Goal: Task Accomplishment & Management: Use online tool/utility

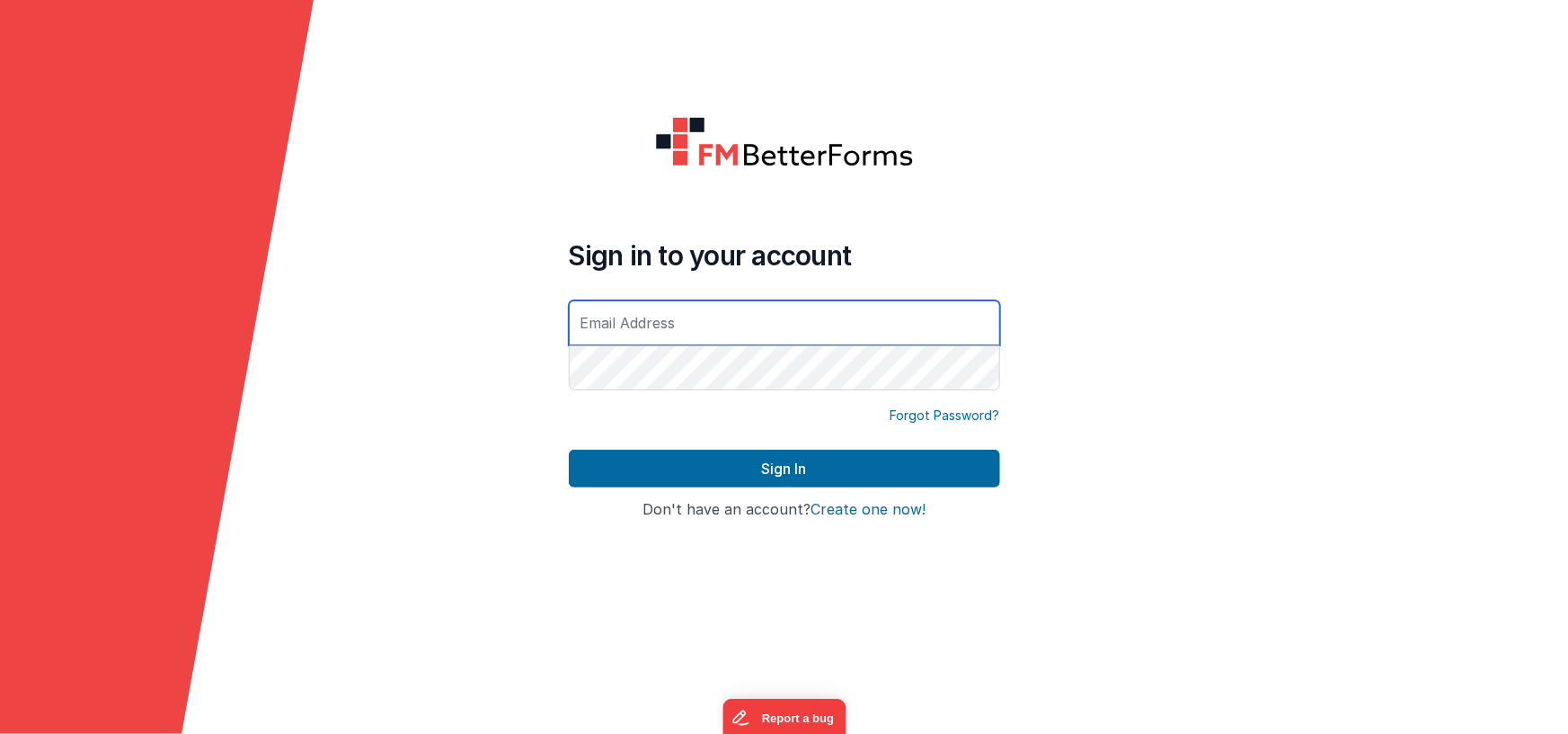
type input "[EMAIL_ADDRESS][DOMAIN_NAME]"
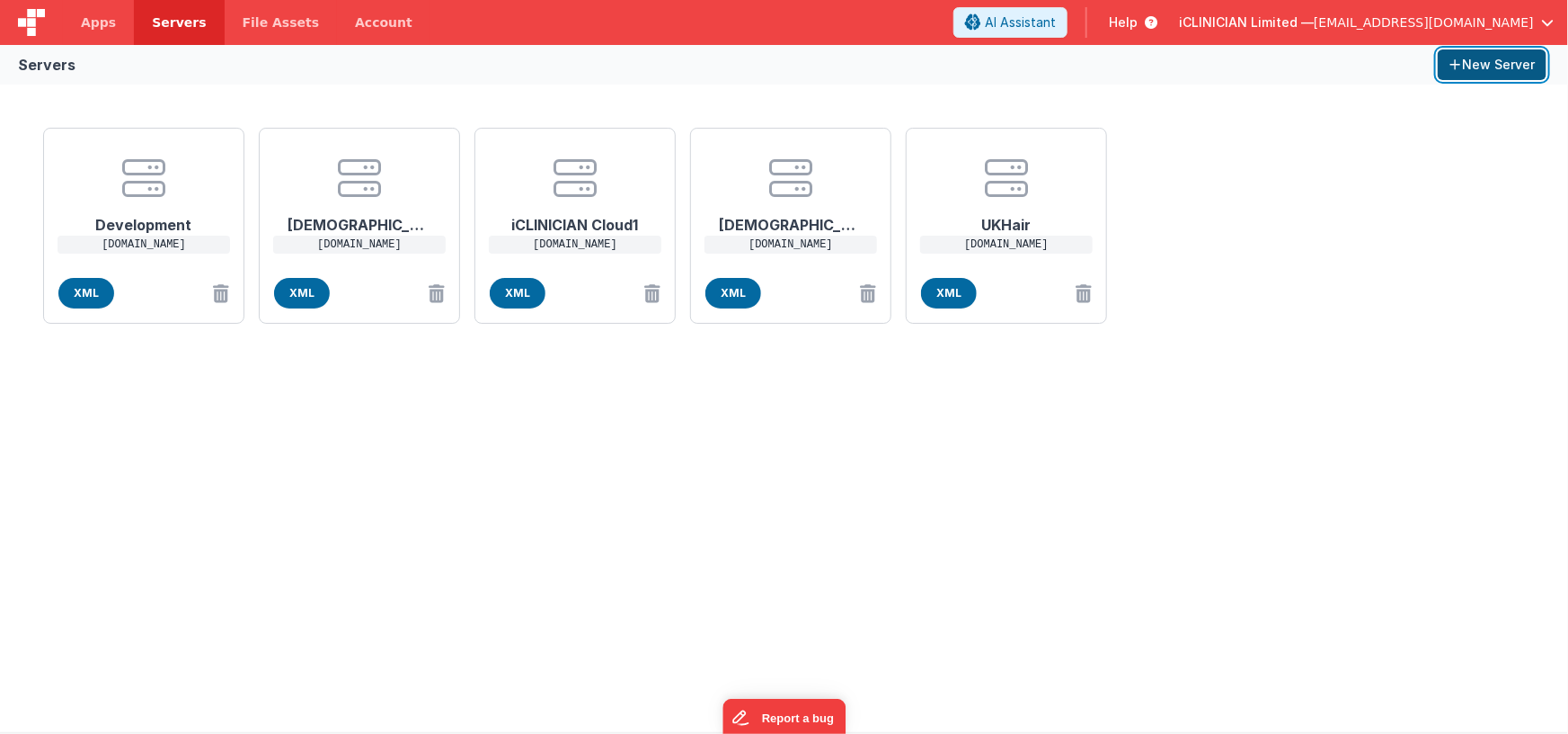
click at [1483, 67] on button "New Server" at bounding box center [1492, 64] width 109 height 30
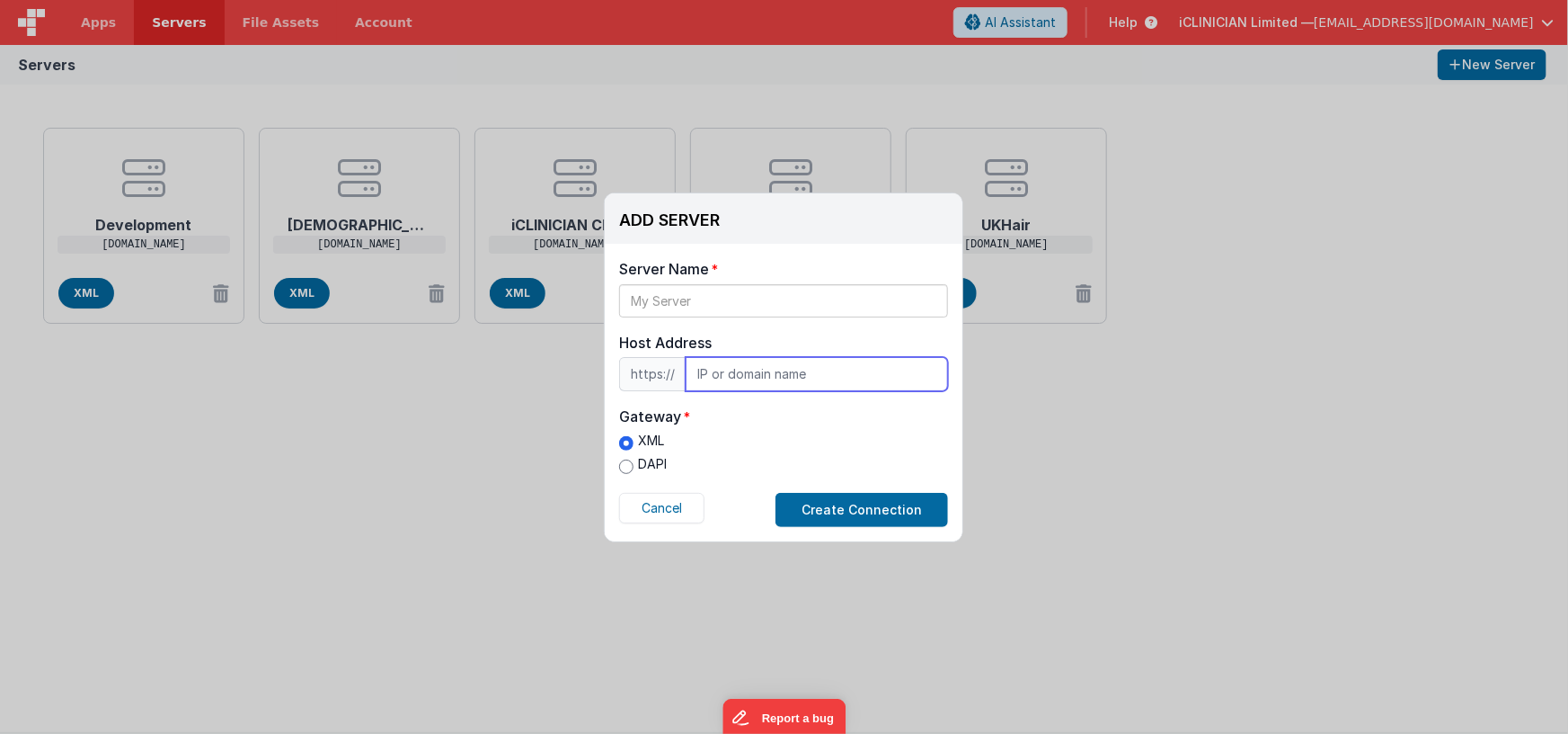
click at [759, 370] on input "text" at bounding box center [817, 373] width 262 height 34
paste input "[TECHNICAL_ID]"
type input "[TECHNICAL_ID]"
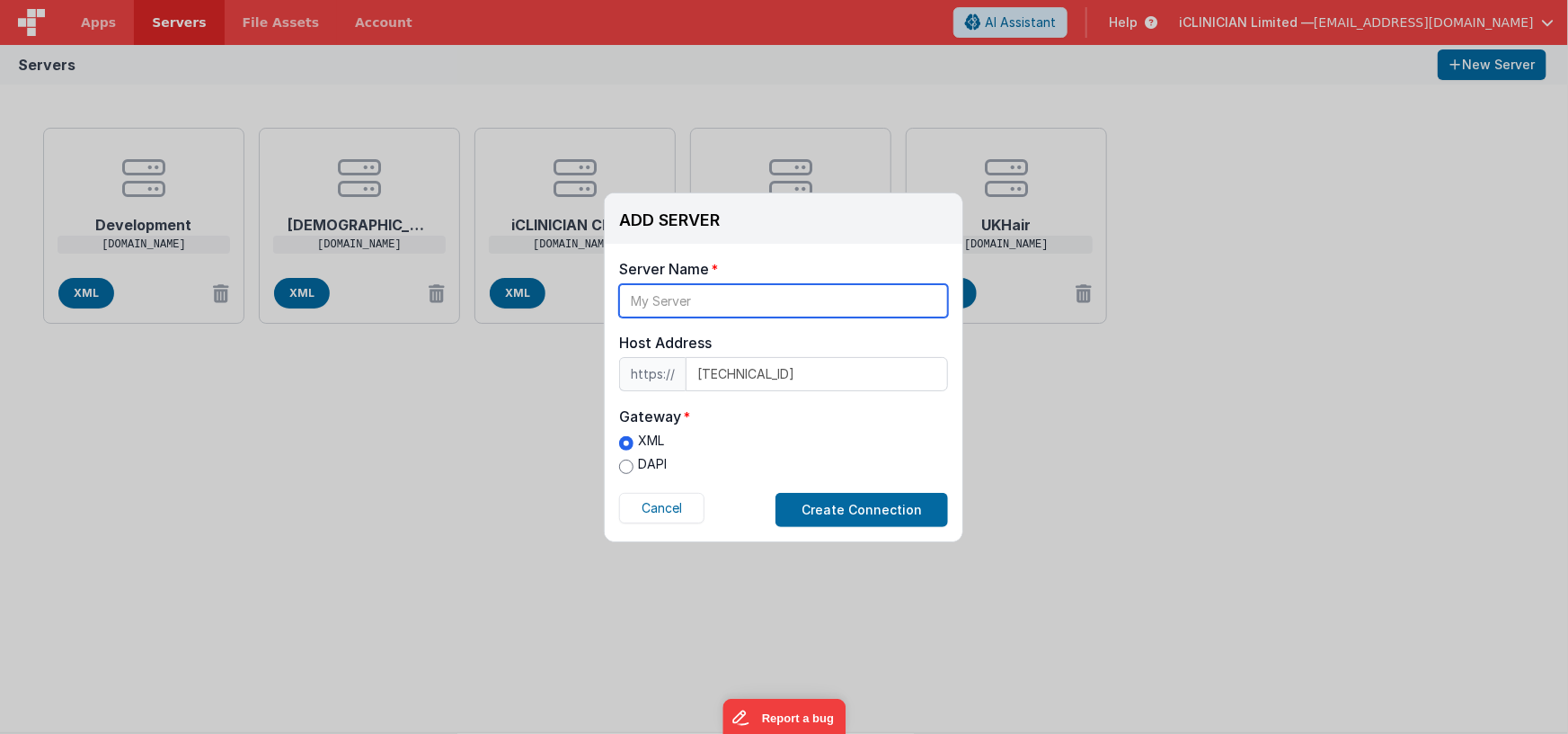
click at [750, 305] on input "text" at bounding box center [784, 301] width 329 height 33
type input "KBP Live"
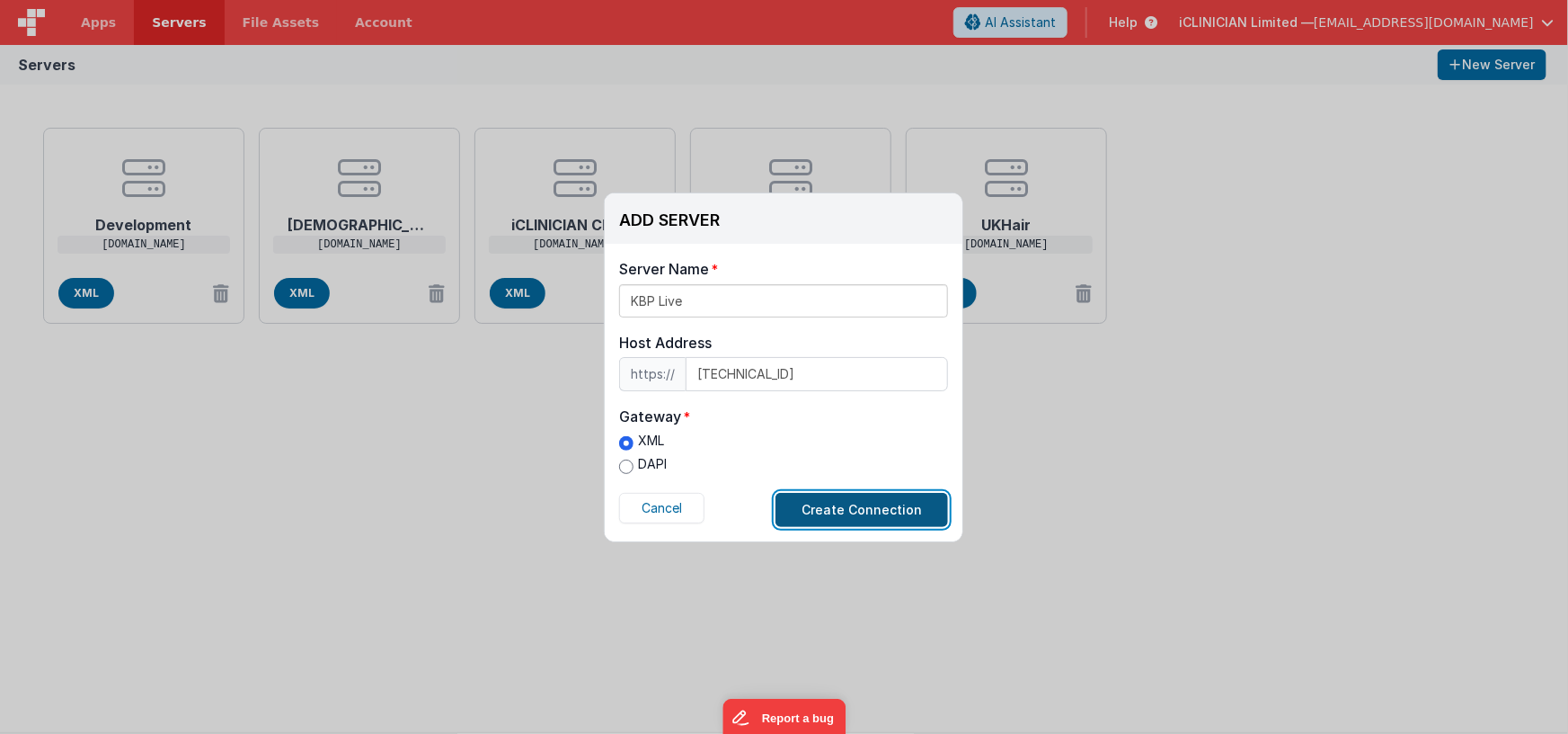
click at [879, 499] on button "Create Connection" at bounding box center [862, 510] width 172 height 34
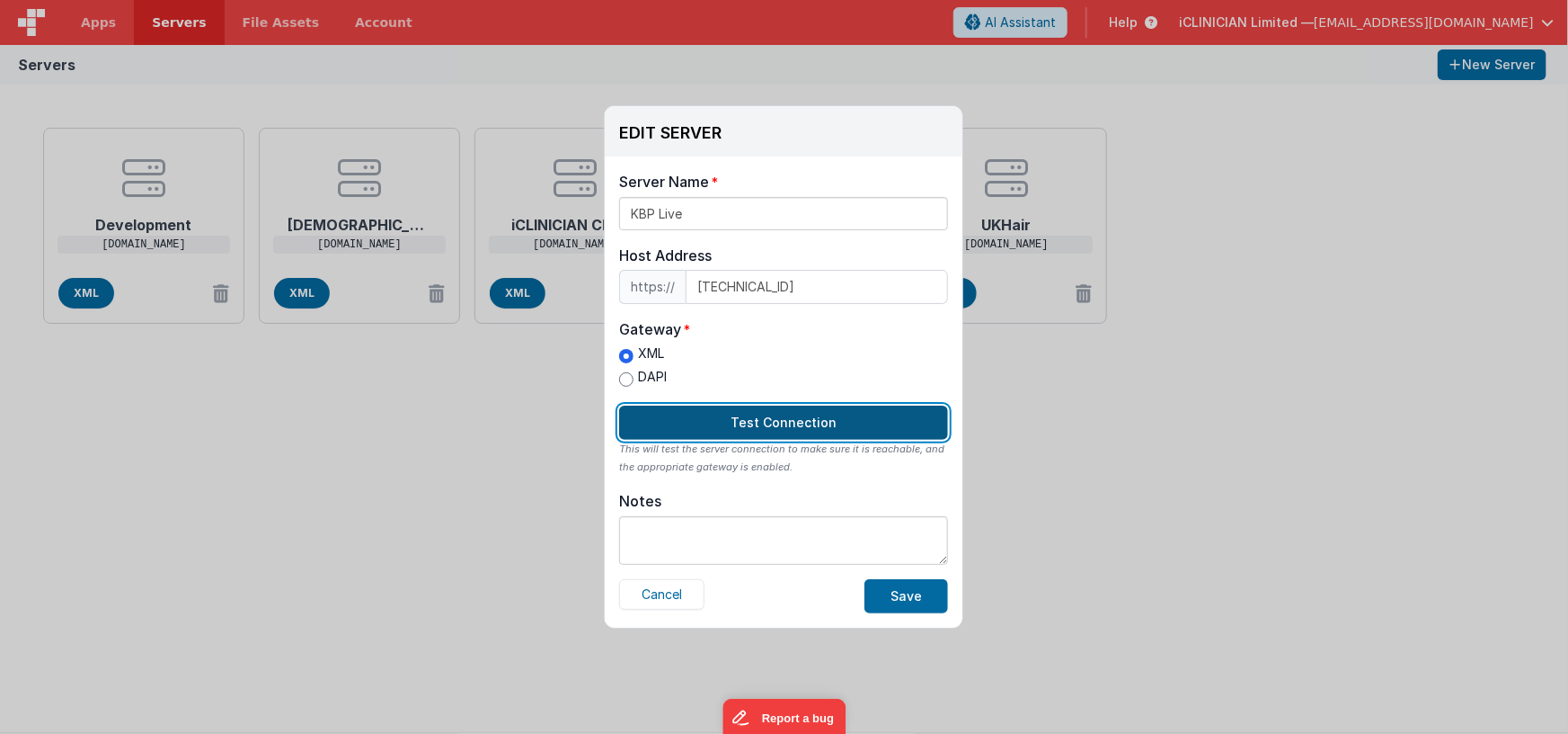
click at [821, 421] on button "Test Connection" at bounding box center [784, 422] width 329 height 34
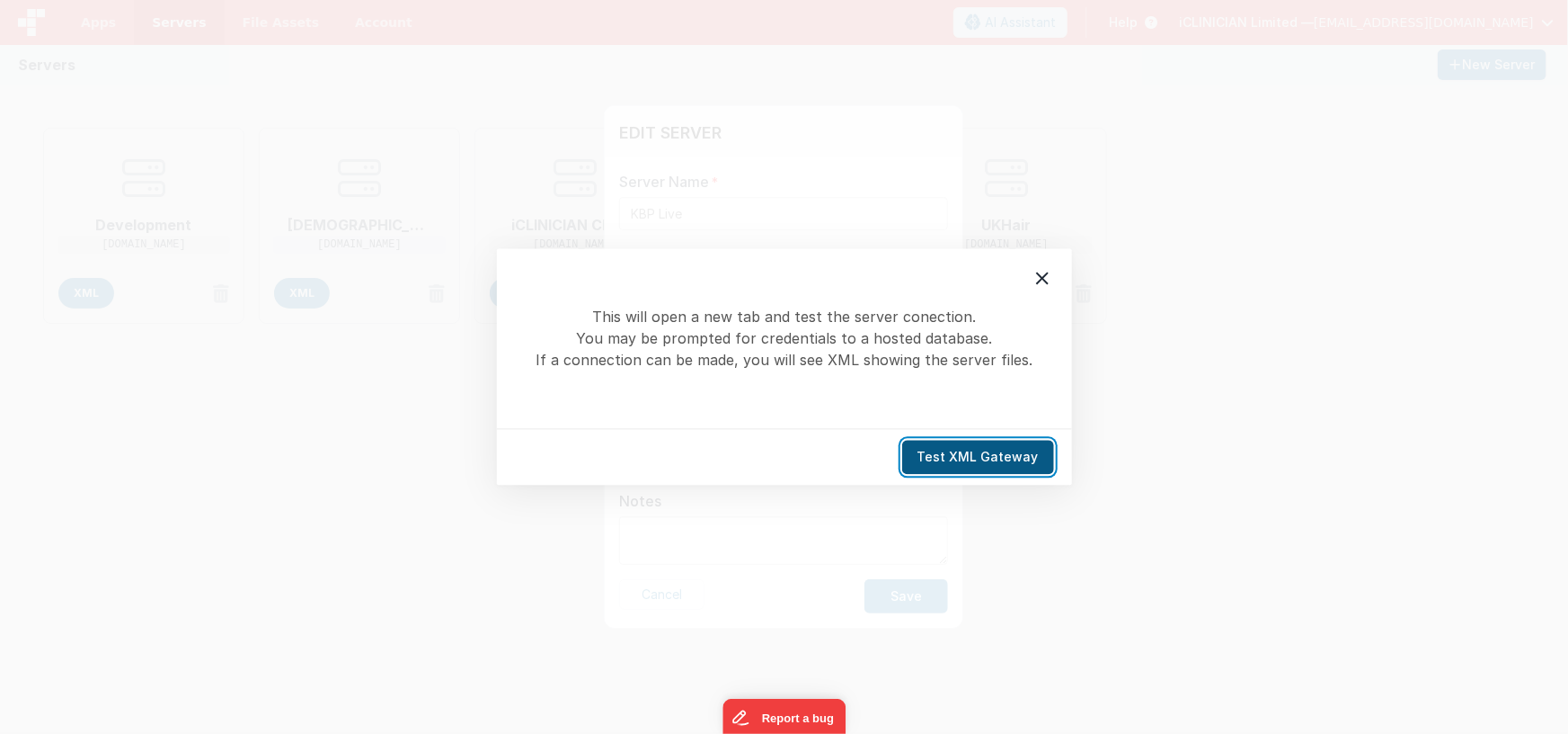
click at [948, 447] on button "Test XML Gateway" at bounding box center [977, 458] width 152 height 34
click at [1041, 277] on icon at bounding box center [1042, 278] width 13 height 13
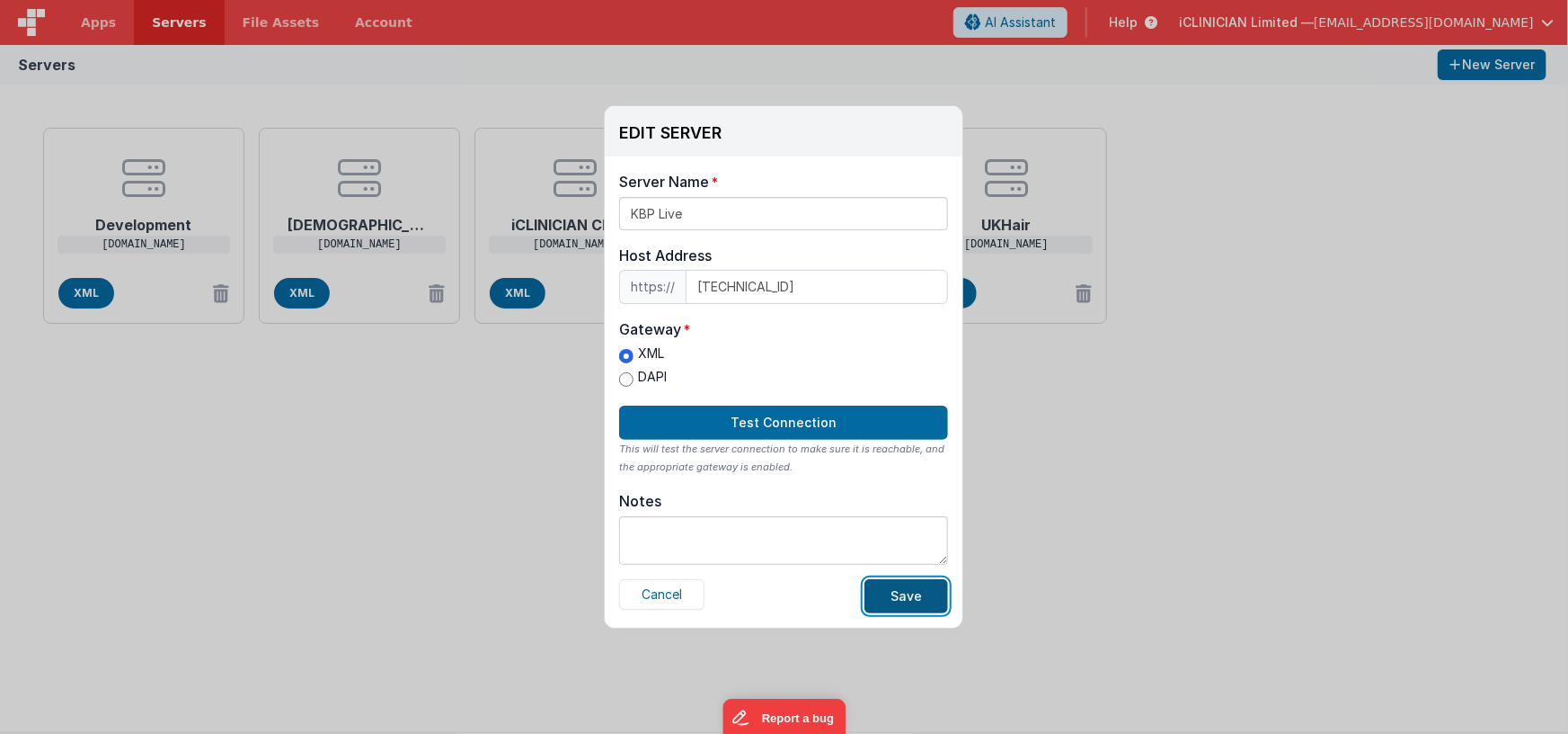
click at [890, 600] on button "Save" at bounding box center [906, 596] width 83 height 34
